Goal: Information Seeking & Learning: Learn about a topic

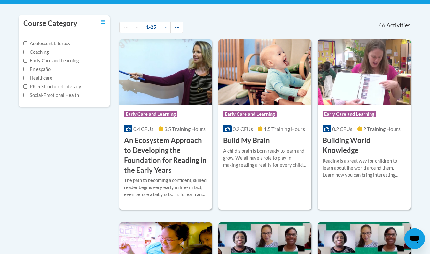
scroll to position [130, 0]
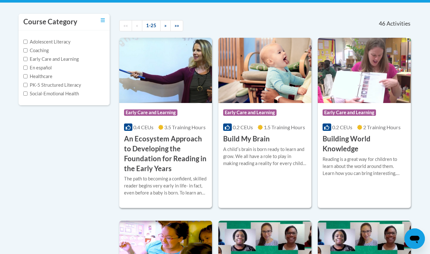
click at [73, 86] on label "PK-5 Structured Literacy" at bounding box center [52, 85] width 58 height 7
click at [27, 86] on input "PK-5 Structured Literacy" at bounding box center [25, 85] width 4 height 4
checkbox input "true"
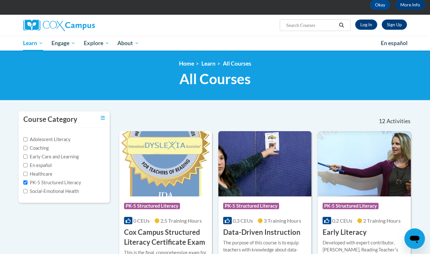
scroll to position [33, 0]
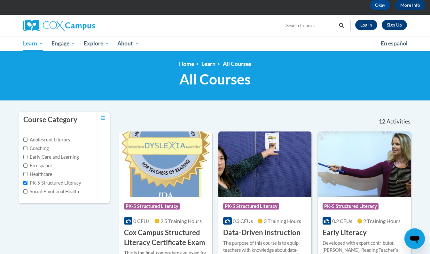
click at [301, 29] on input "Search..." at bounding box center [310, 26] width 51 height 8
type input "assessing"
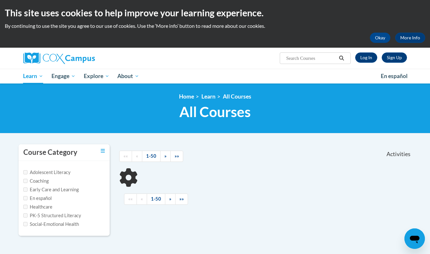
type input "assessing"
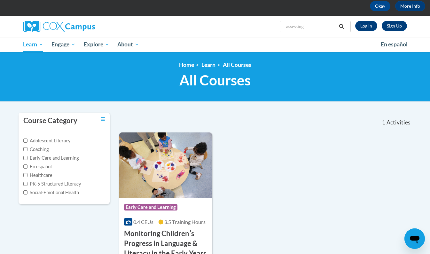
scroll to position [31, 0]
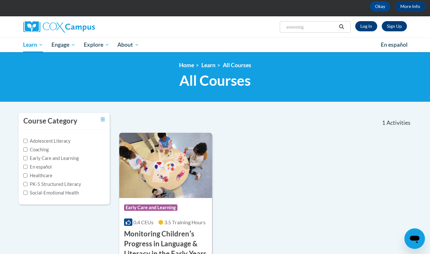
click at [304, 27] on input "assessing" at bounding box center [310, 27] width 51 height 8
drag, startPoint x: 310, startPoint y: 29, endPoint x: 267, endPoint y: 27, distance: 42.9
click at [267, 27] on div "Sign Up Log In Search Search... assessing" at bounding box center [281, 24] width 262 height 16
paste input "Assessing Our Students (K-3)"
type input "Assessing Our Students (K-3)"
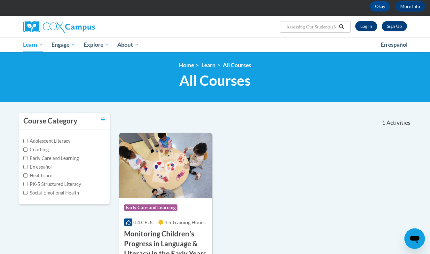
scroll to position [0, 11]
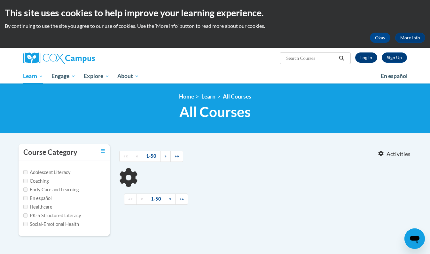
type input "Assessing Our Students (K-3)"
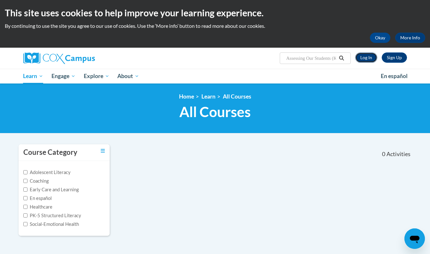
click at [367, 60] on link "Log In" at bounding box center [366, 57] width 22 height 10
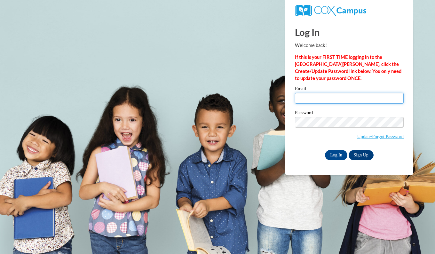
click at [313, 99] on input "Email" at bounding box center [349, 98] width 109 height 11
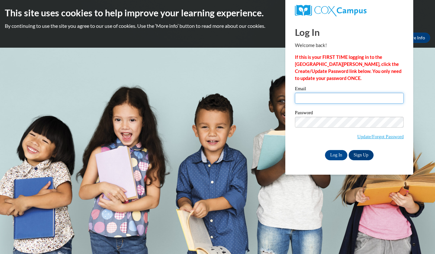
type input "ccarpenter93@ivytech.edu"
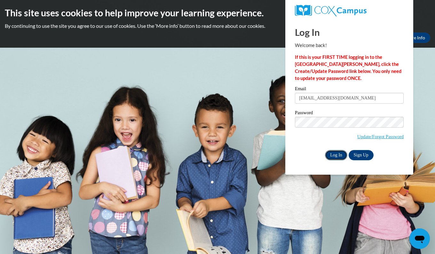
click at [333, 153] on input "Log In" at bounding box center [336, 155] width 22 height 10
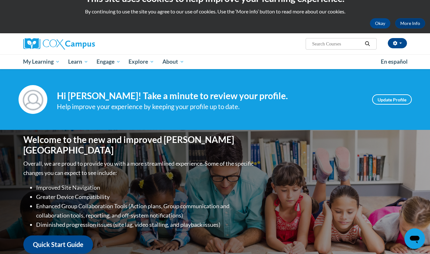
scroll to position [13, 0]
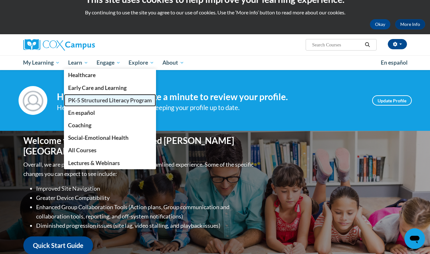
click at [87, 101] on span "PK-5 Structured Literacy Program" at bounding box center [110, 100] width 84 height 7
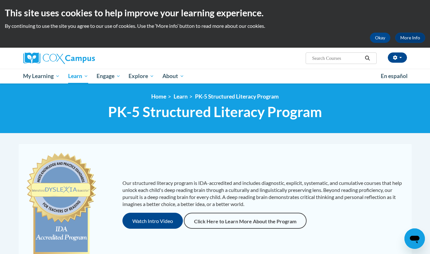
click at [323, 58] on input "Search..." at bounding box center [336, 58] width 51 height 8
paste input "Assessing Our Students (K-3)"
type input "Assessing Our Students (K-3)"
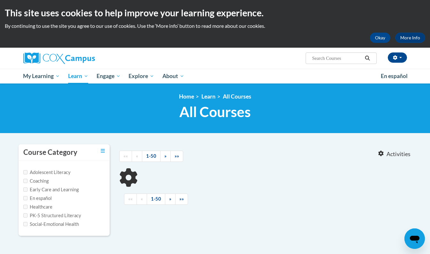
type input "Assessing Our Students (K-3)"
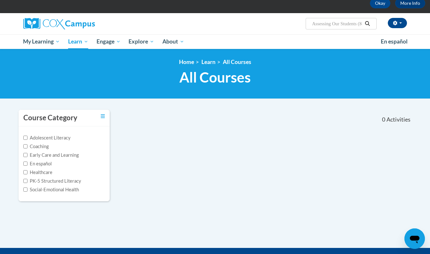
scroll to position [35, 0]
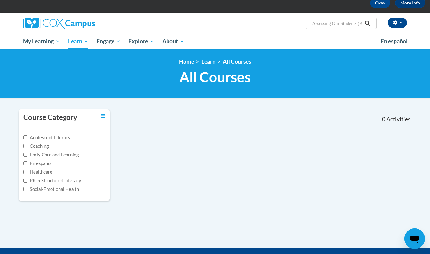
click at [60, 179] on label "PK-5 Structured Literacy" at bounding box center [52, 180] width 58 height 7
click at [27, 179] on input "PK-5 Structured Literacy" at bounding box center [25, 180] width 4 height 4
checkbox input "true"
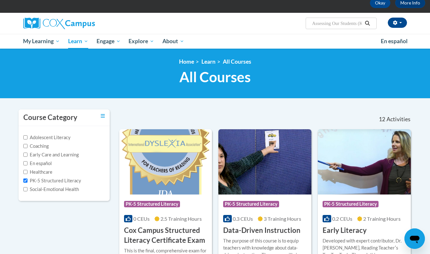
click at [61, 139] on label "Adolescent Literacy" at bounding box center [46, 137] width 47 height 7
click at [27, 139] on input "Adolescent Literacy" at bounding box center [25, 137] width 4 height 4
checkbox input "true"
click at [29, 146] on label "Coaching" at bounding box center [35, 146] width 25 height 7
click at [27, 146] on input "Coaching" at bounding box center [25, 146] width 4 height 4
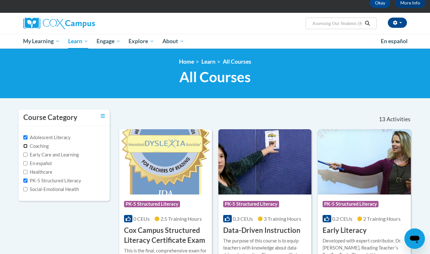
checkbox input "true"
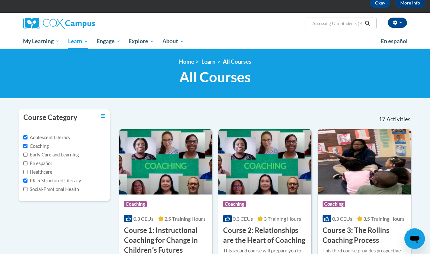
click at [34, 155] on label "Early Care and Learning" at bounding box center [50, 154] width 55 height 7
click at [27, 155] on input "Early Care and Learning" at bounding box center [25, 154] width 4 height 4
checkbox input "true"
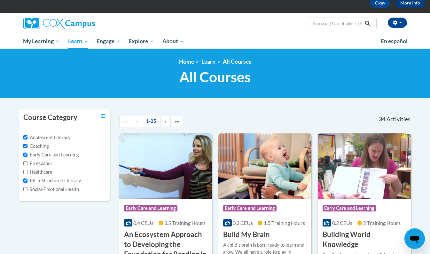
click at [34, 163] on label "En español" at bounding box center [37, 163] width 28 height 7
click at [27, 163] on input "En español" at bounding box center [25, 163] width 4 height 4
checkbox input "true"
click at [36, 171] on label "Healthcare" at bounding box center [37, 171] width 29 height 7
click at [27, 171] on input "Healthcare" at bounding box center [25, 172] width 4 height 4
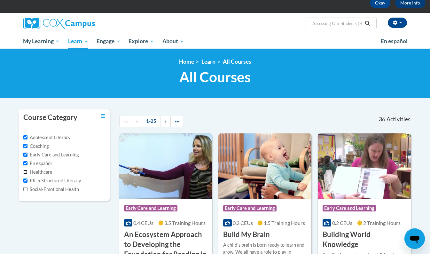
checkbox input "true"
click at [40, 188] on label "Social-Emotional Health" at bounding box center [51, 189] width 56 height 7
click at [27, 188] on input "Social-Emotional Health" at bounding box center [25, 189] width 4 height 4
checkbox input "true"
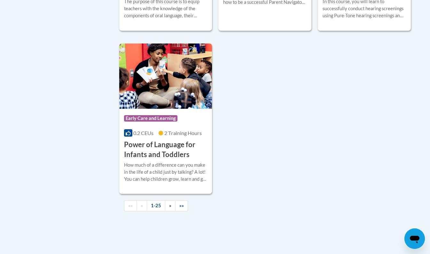
scroll to position [1507, 0]
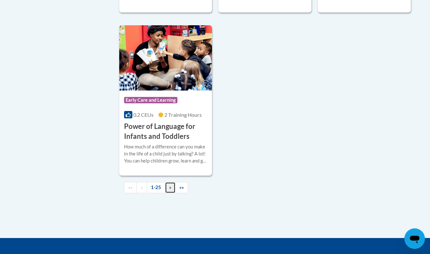
click at [169, 190] on span "»" at bounding box center [170, 186] width 2 height 5
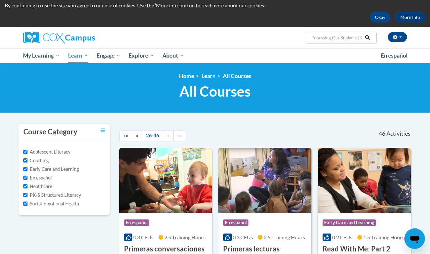
scroll to position [0, 0]
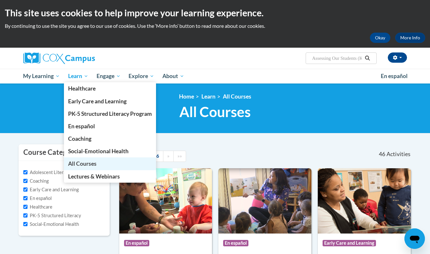
click at [74, 164] on span "All Courses" at bounding box center [82, 163] width 28 height 7
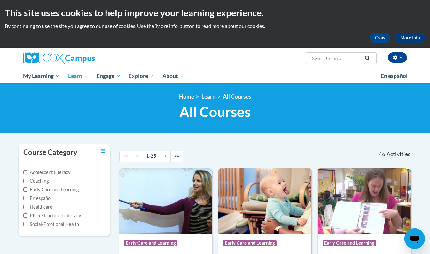
scroll to position [41, 0]
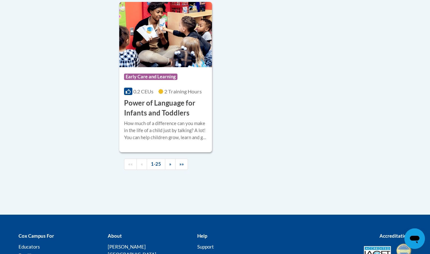
scroll to position [1531, 0]
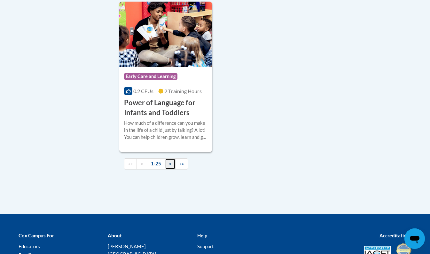
click at [171, 166] on span "»" at bounding box center [170, 163] width 2 height 5
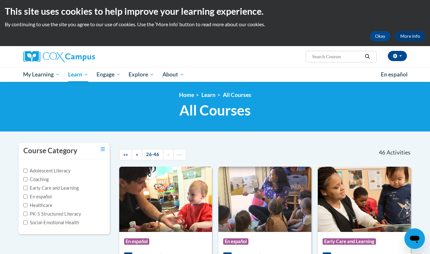
scroll to position [0, 0]
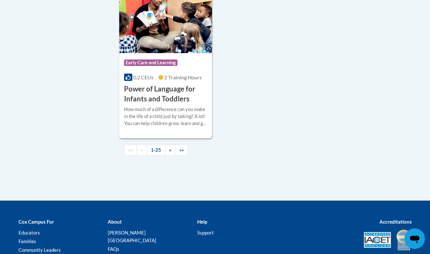
scroll to position [1545, 0]
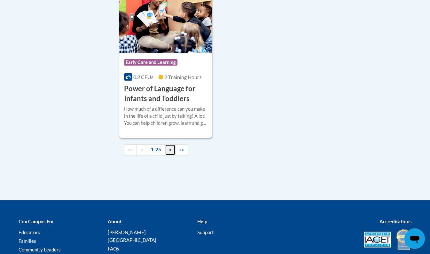
click at [172, 155] on link "»" at bounding box center [170, 149] width 11 height 11
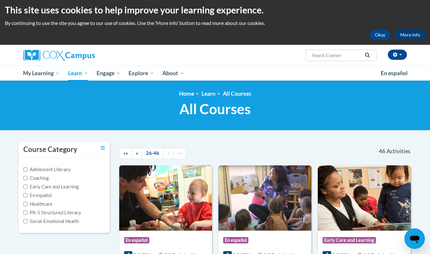
scroll to position [0, 0]
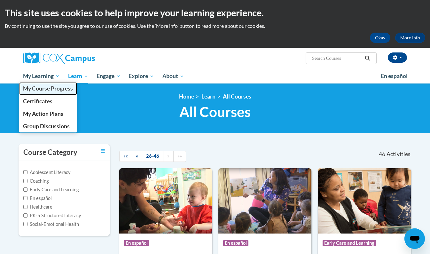
click at [58, 88] on span "My Course Progress" at bounding box center [48, 88] width 50 height 7
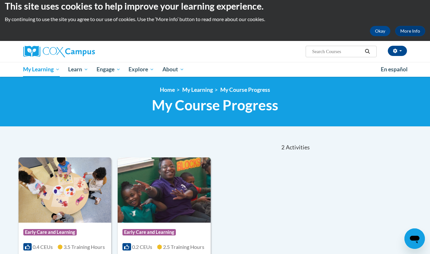
scroll to position [6, 0]
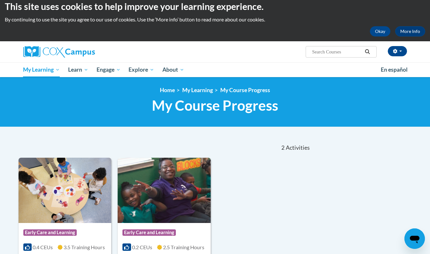
click at [83, 79] on div "<en>Home</en><fr>Accueil</fr><de>Zuhause</de><it>Casa</it><es>Casa</es><pt>Casa…" at bounding box center [215, 102] width 430 height 50
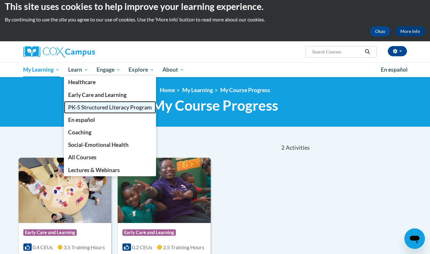
click at [89, 111] on link "PK-5 Structured Literacy Program" at bounding box center [110, 107] width 92 height 12
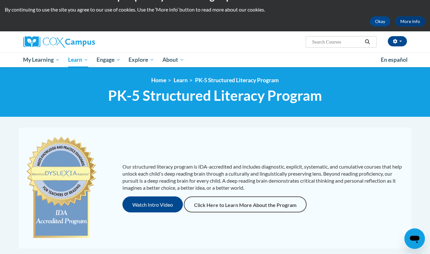
scroll to position [14, 0]
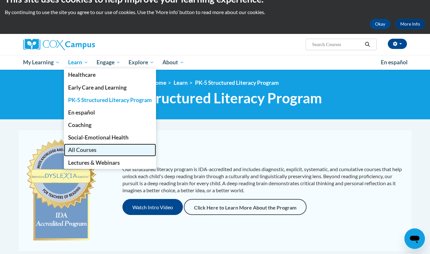
click at [96, 147] on span "All Courses" at bounding box center [82, 149] width 28 height 7
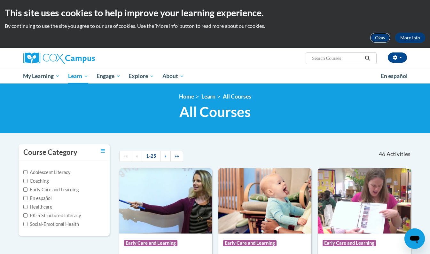
click at [386, 38] on button "Okay" at bounding box center [380, 38] width 20 height 10
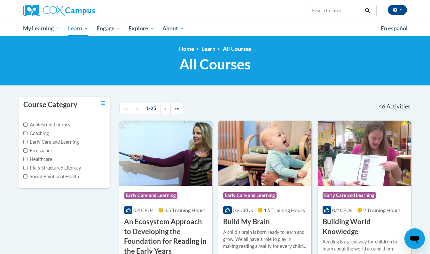
click at [343, 14] on span "Search Search..." at bounding box center [341, 11] width 71 height 12
click at [342, 13] on input "Search..." at bounding box center [336, 11] width 51 height 8
type input "assessing our students"
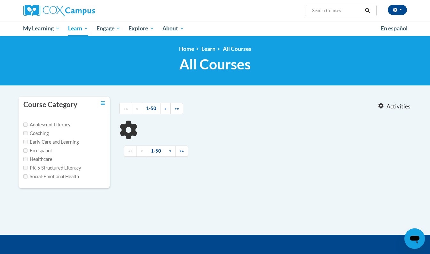
type input "assessing our students"
click at [362, 13] on input "assessing our students" at bounding box center [336, 11] width 51 height 8
click at [370, 13] on button "Search" at bounding box center [367, 11] width 10 height 8
type input "assessing our students"
click at [37, 166] on label "PK-5 Structured Literacy" at bounding box center [52, 167] width 58 height 7
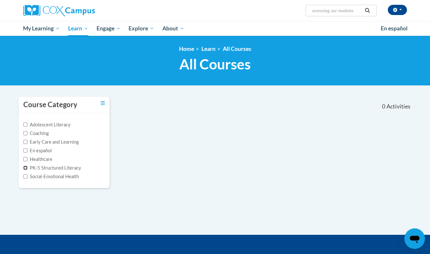
click at [27, 166] on input "PK-5 Structured Literacy" at bounding box center [25, 168] width 4 height 4
checkbox input "true"
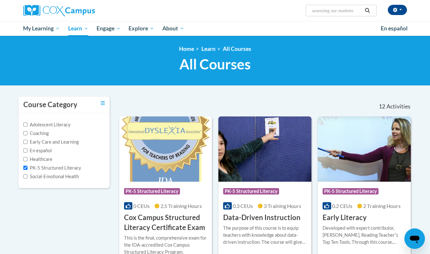
click at [43, 143] on label "Early Care and Learning" at bounding box center [50, 141] width 55 height 7
click at [27, 143] on input "Early Care and Learning" at bounding box center [25, 142] width 4 height 4
checkbox input "true"
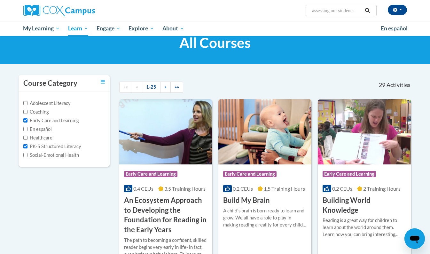
scroll to position [22, 0]
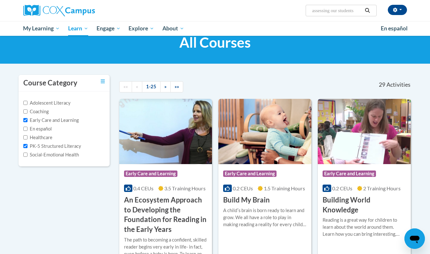
click at [53, 101] on label "Adolescent Literacy" at bounding box center [46, 102] width 47 height 7
click at [27, 101] on input "Adolescent Literacy" at bounding box center [25, 103] width 4 height 4
checkbox input "true"
click at [44, 112] on label "Coaching" at bounding box center [35, 111] width 25 height 7
click at [27, 112] on input "Coaching" at bounding box center [25, 111] width 4 height 4
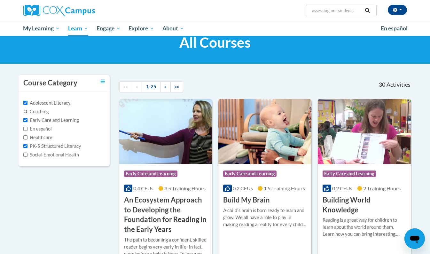
checkbox input "true"
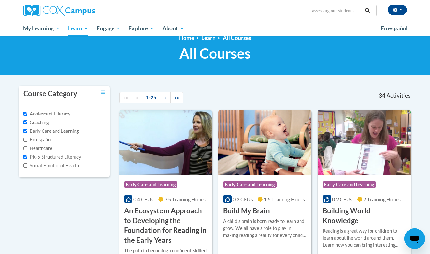
scroll to position [0, 0]
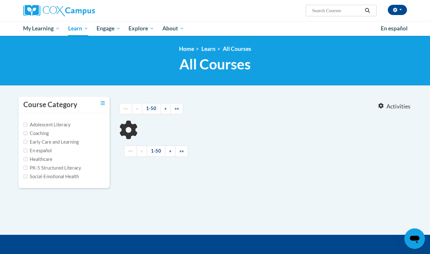
type input "assessing our students"
click at [368, 11] on icon "Search" at bounding box center [367, 10] width 5 height 5
type input "assessing our students"
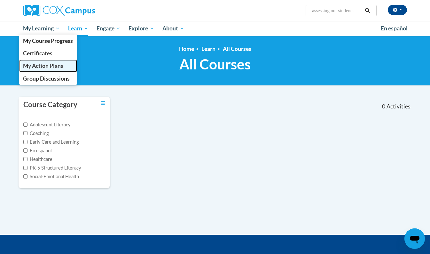
click at [43, 69] on span "My Action Plans" at bounding box center [43, 65] width 40 height 7
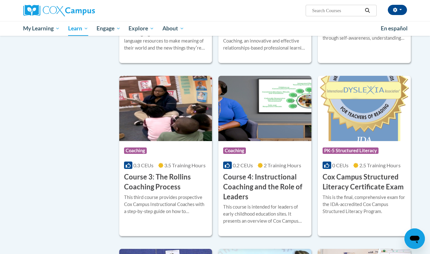
scroll to position [404, 0]
